Goal: Transaction & Acquisition: Purchase product/service

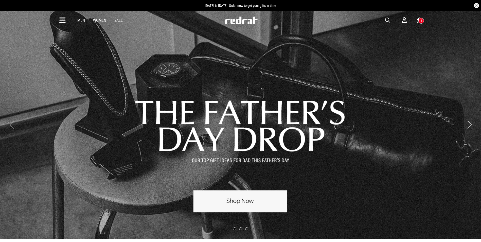
click at [389, 19] on span "button" at bounding box center [387, 20] width 5 height 6
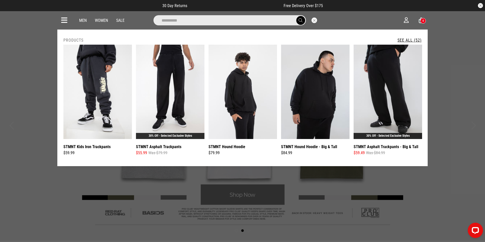
type input "**********"
click at [296, 16] on button "submit" at bounding box center [300, 20] width 9 height 9
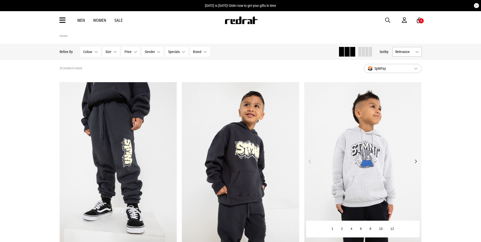
click at [372, 149] on img at bounding box center [362, 164] width 117 height 164
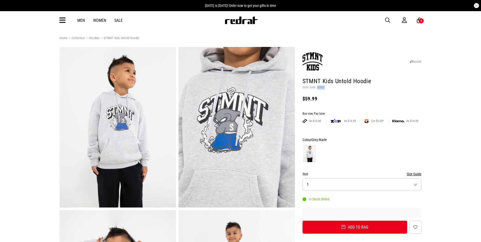
drag, startPoint x: 325, startPoint y: 88, endPoint x: 317, endPoint y: 87, distance: 7.6
click at [317, 87] on p "Style Code: 60407" at bounding box center [362, 87] width 119 height 4
copy p "60407"
